Goal: Navigation & Orientation: Go to known website

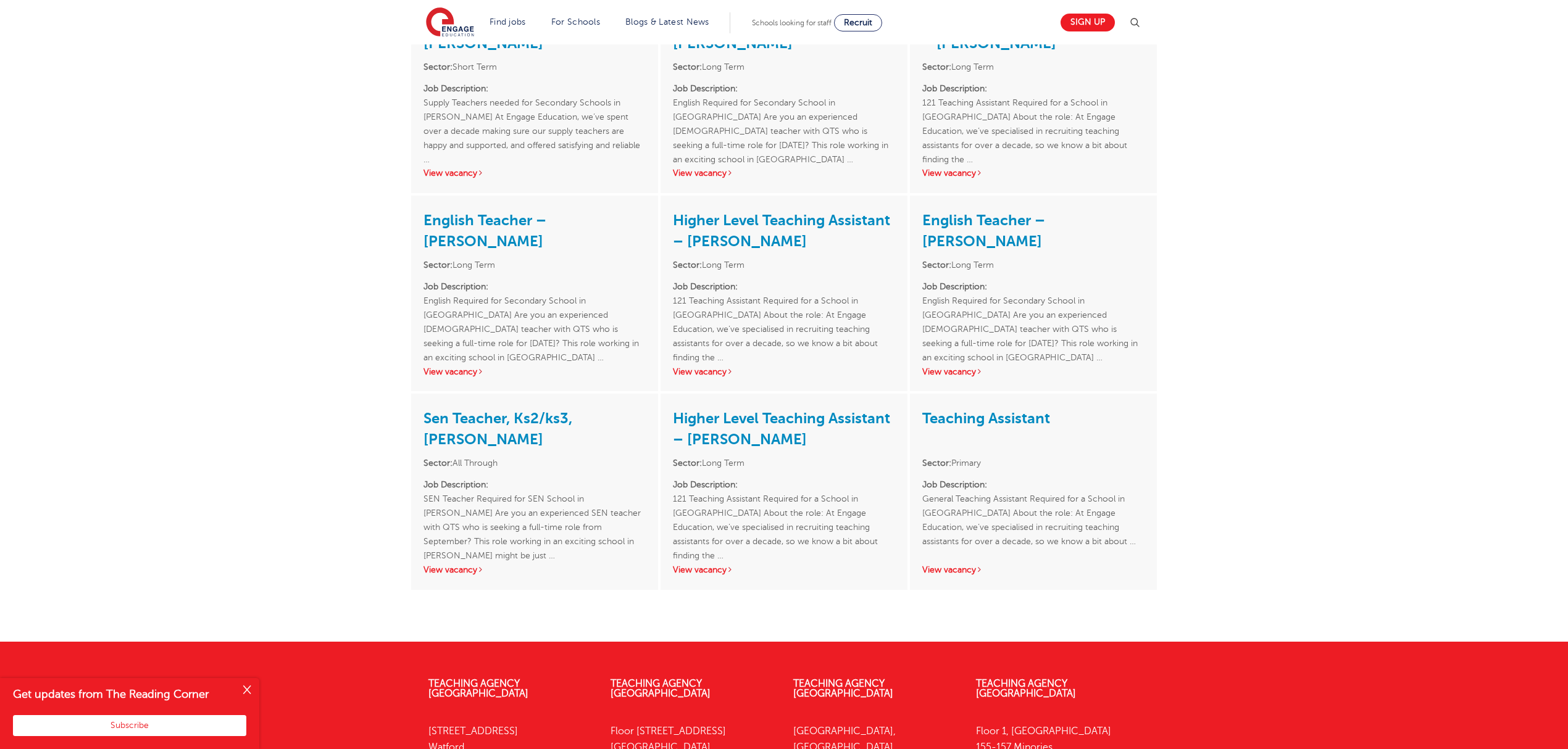
scroll to position [2310, 0]
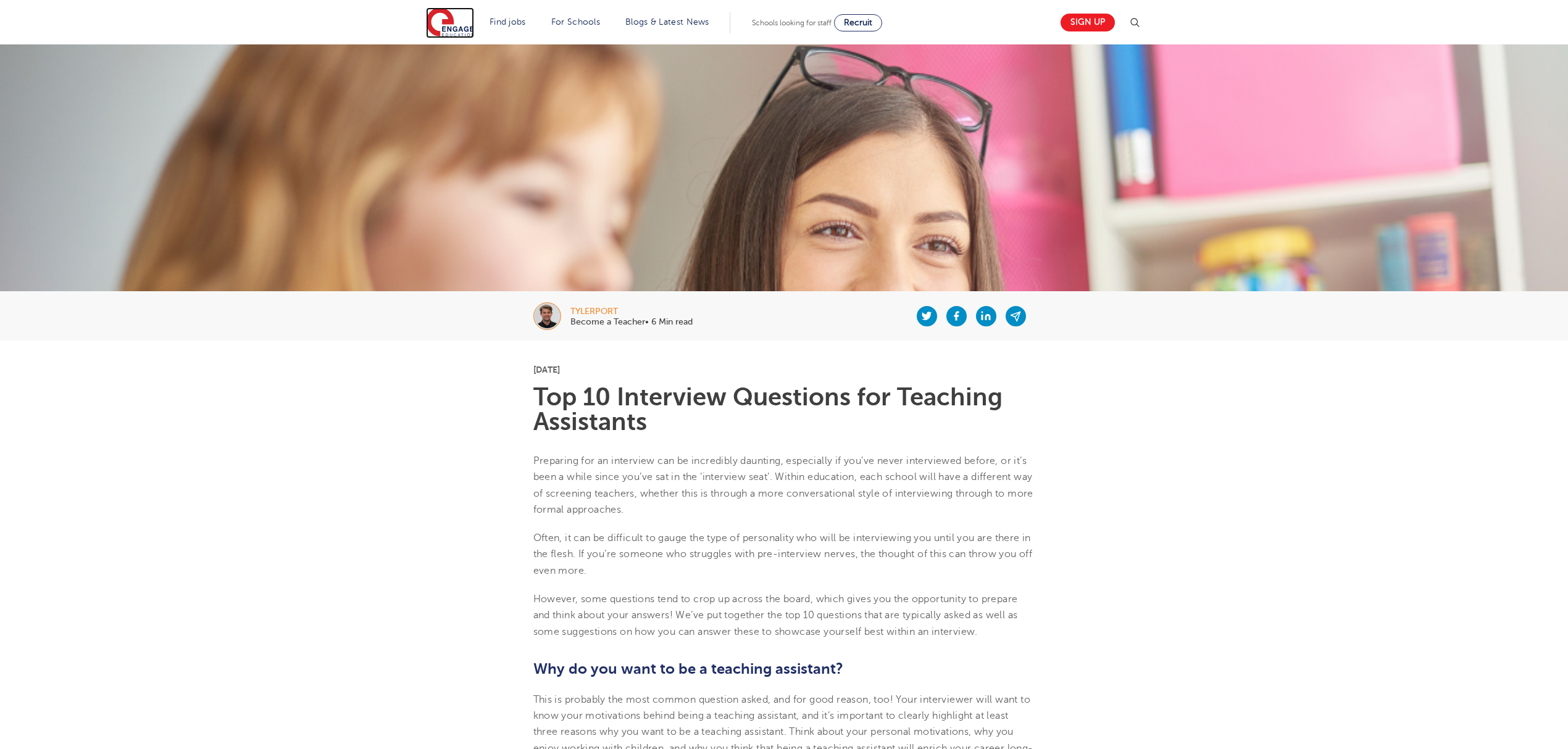
click at [459, 30] on img at bounding box center [450, 23] width 48 height 31
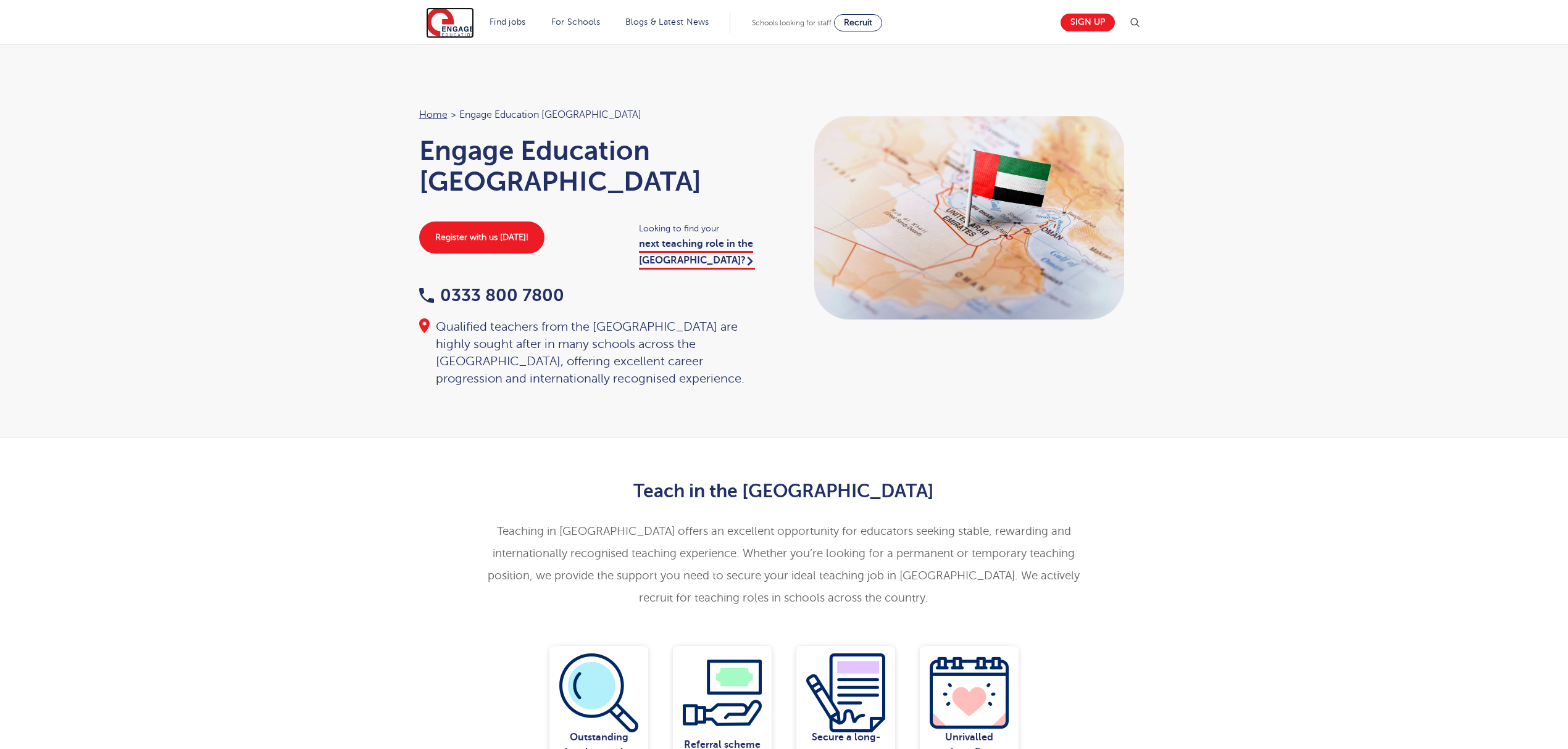
click at [450, 19] on img at bounding box center [450, 23] width 48 height 31
